Goal: Task Accomplishment & Management: Use online tool/utility

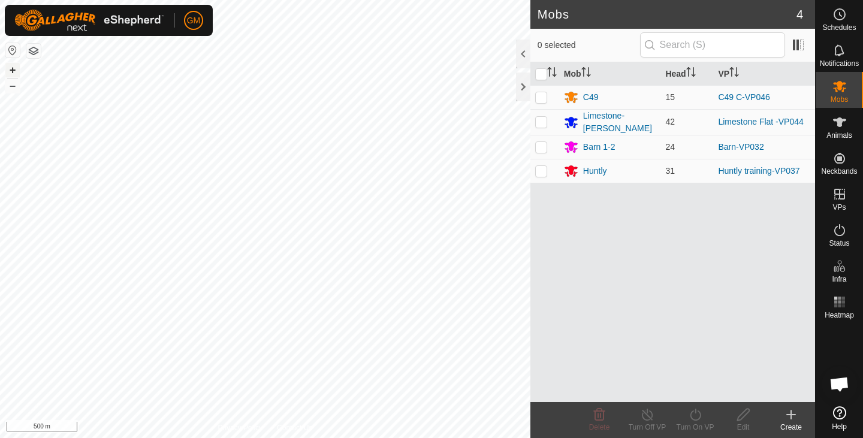
click at [13, 74] on button "+" at bounding box center [12, 70] width 14 height 14
click at [488, 0] on html "GM Schedules Notifications Mobs Animals Neckbands VPs Status Infra Heatmap Help…" at bounding box center [431, 219] width 863 height 438
click at [521, 0] on html "GM Schedules Notifications Mobs Animals Neckbands VPs Status Infra Heatmap Help…" at bounding box center [431, 219] width 863 height 438
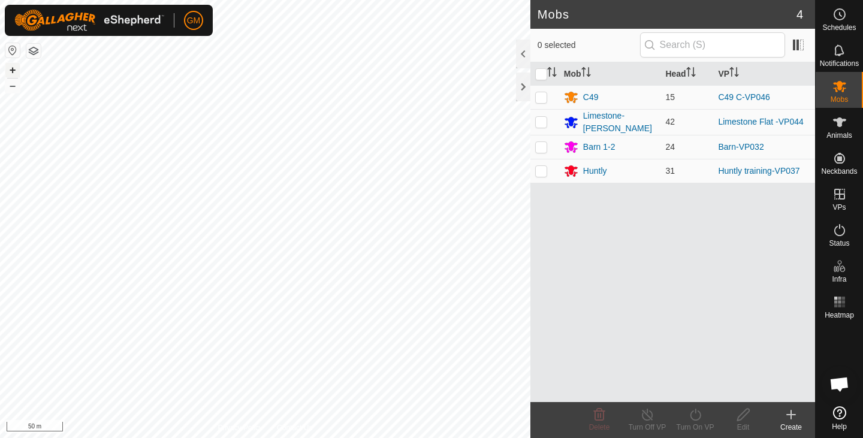
click at [13, 71] on button "+" at bounding box center [12, 70] width 14 height 14
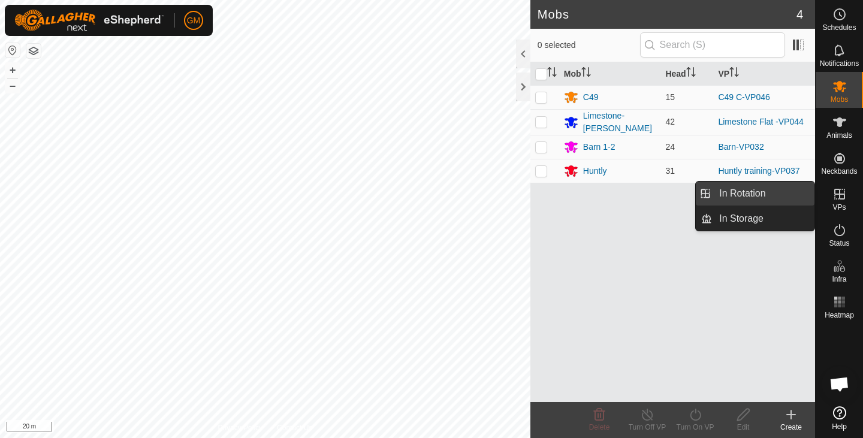
click at [756, 195] on link "In Rotation" at bounding box center [763, 193] width 102 height 24
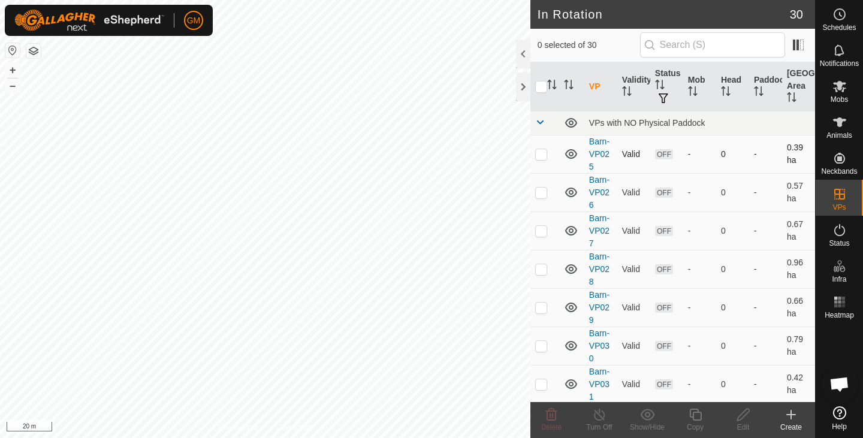
checkbox input "true"
click at [698, 412] on icon at bounding box center [695, 415] width 12 height 12
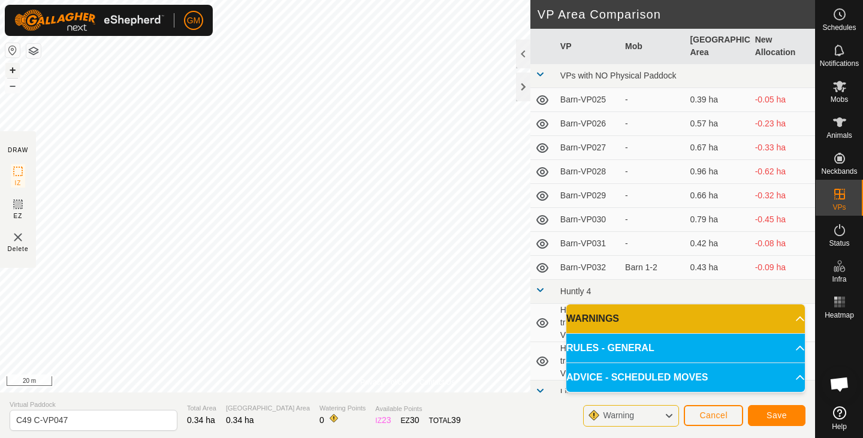
click at [13, 68] on button "+" at bounding box center [12, 70] width 14 height 14
click at [784, 415] on span "Save" at bounding box center [776, 415] width 20 height 10
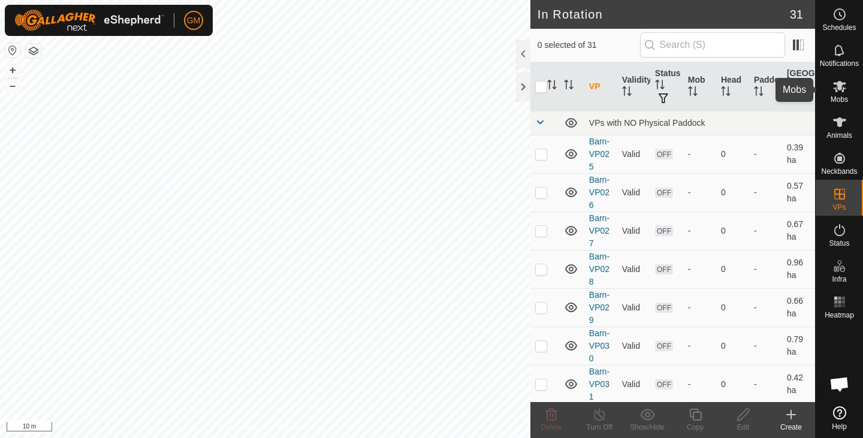
click at [838, 86] on icon at bounding box center [839, 86] width 13 height 11
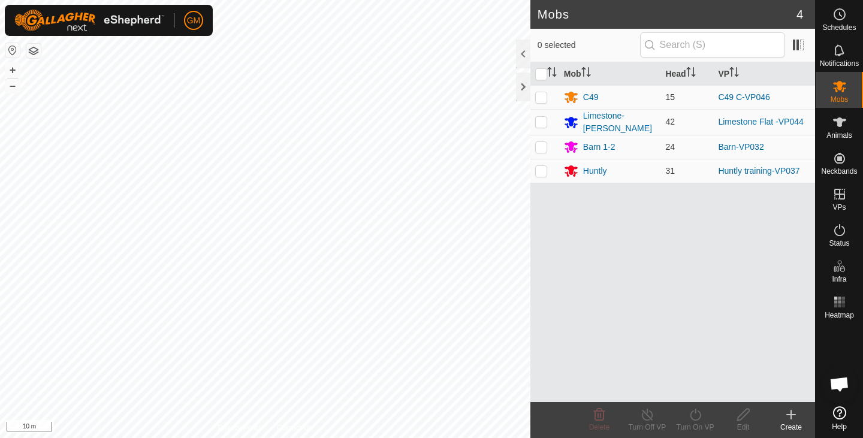
click at [538, 98] on p-checkbox at bounding box center [541, 97] width 12 height 10
checkbox input "true"
click at [694, 413] on icon at bounding box center [695, 414] width 15 height 14
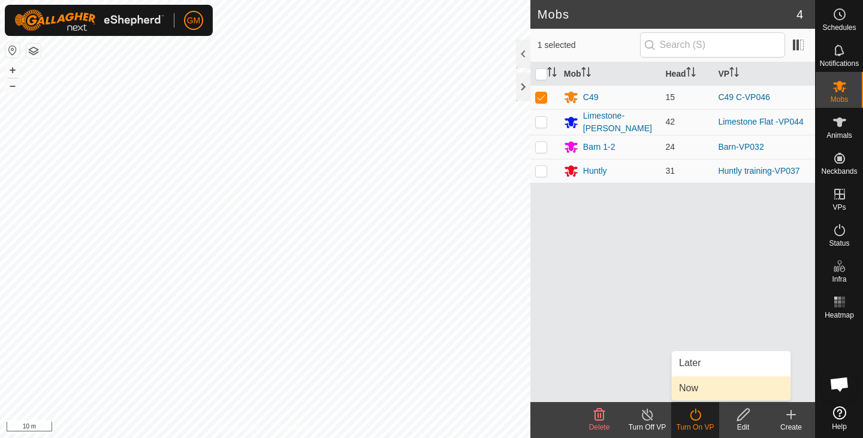
click at [686, 385] on link "Now" at bounding box center [730, 388] width 119 height 24
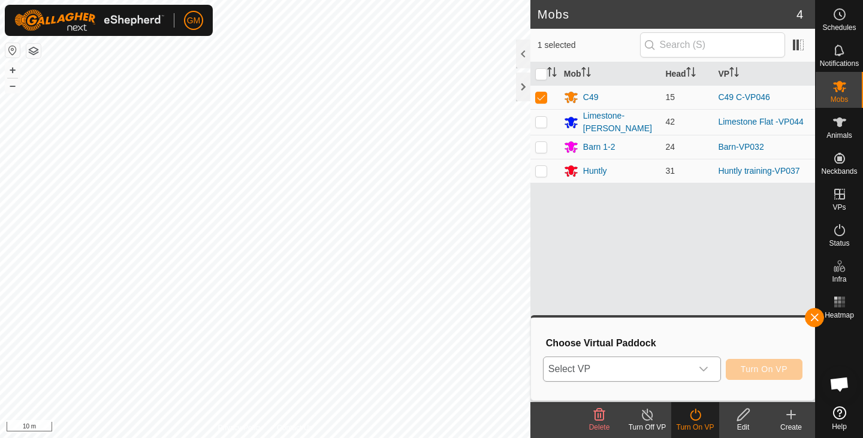
click at [700, 370] on icon "dropdown trigger" at bounding box center [703, 369] width 10 height 10
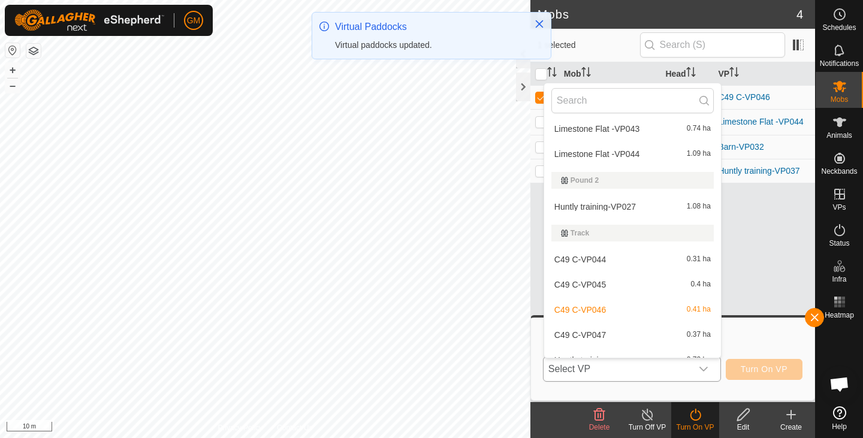
scroll to position [677, 0]
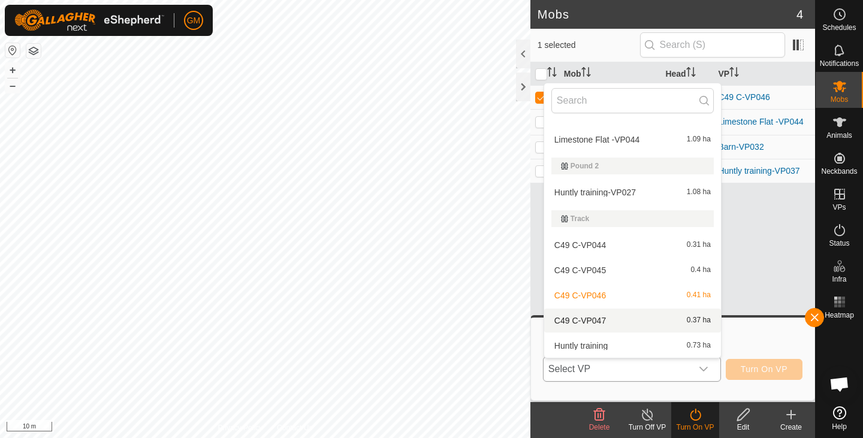
click at [613, 314] on li "C49 C-VP047 0.37 ha" at bounding box center [632, 320] width 177 height 24
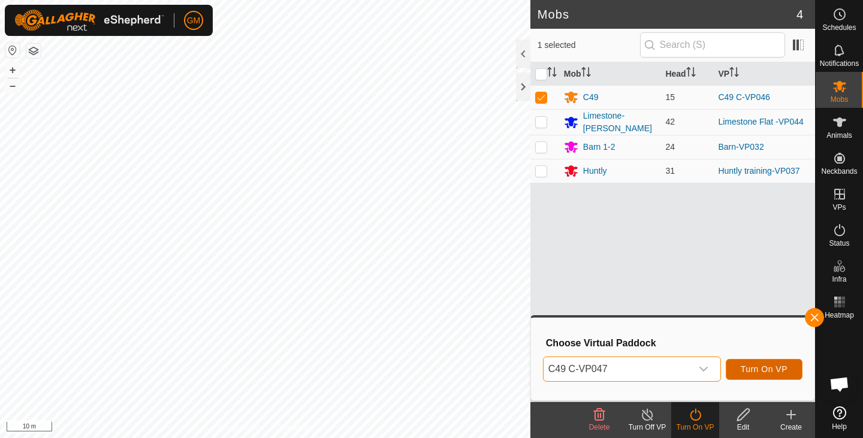
click at [742, 370] on span "Turn On VP" at bounding box center [763, 369] width 47 height 10
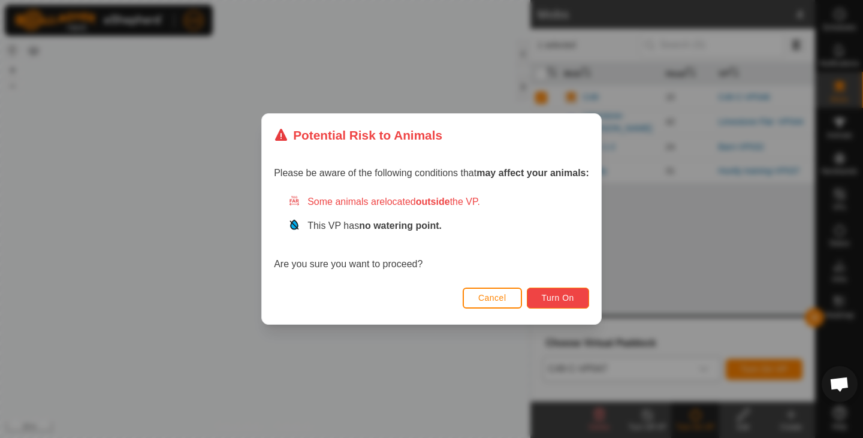
click at [547, 292] on button "Turn On" at bounding box center [558, 298] width 62 height 21
